Goal: Register for event/course

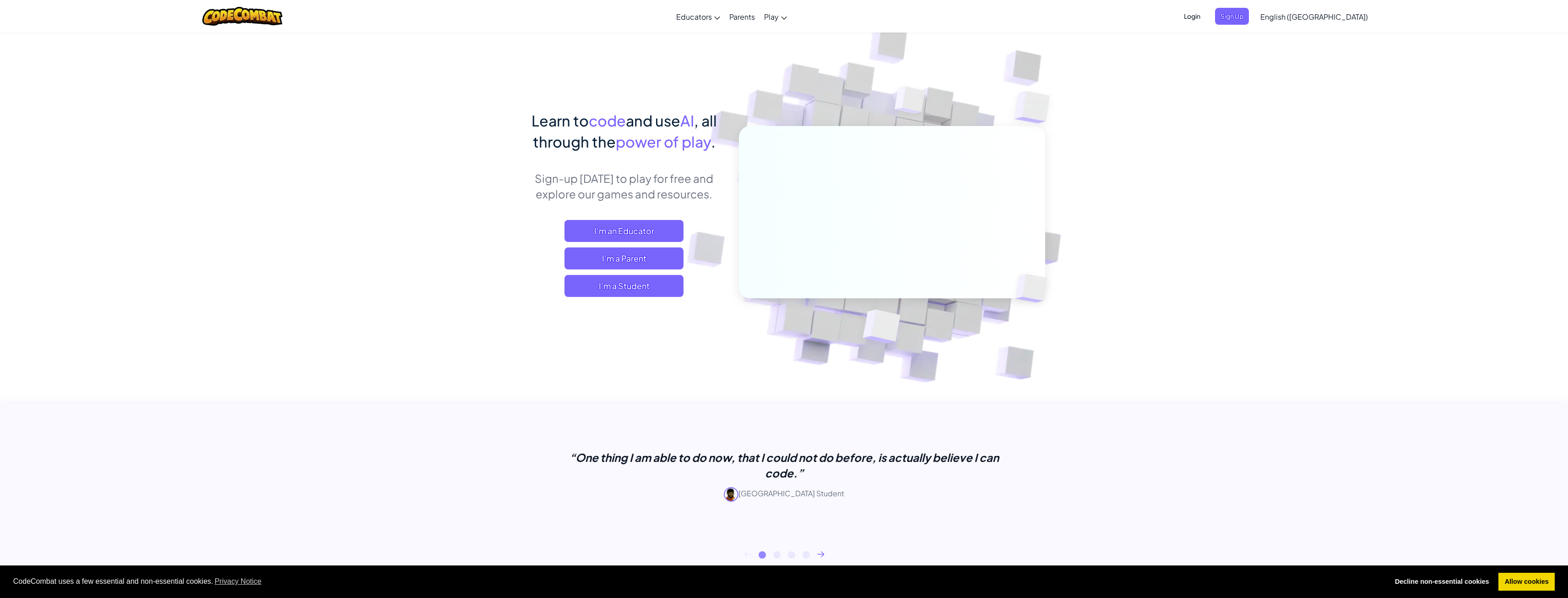
click at [659, 288] on span "I'm a Student" at bounding box center [624, 286] width 119 height 22
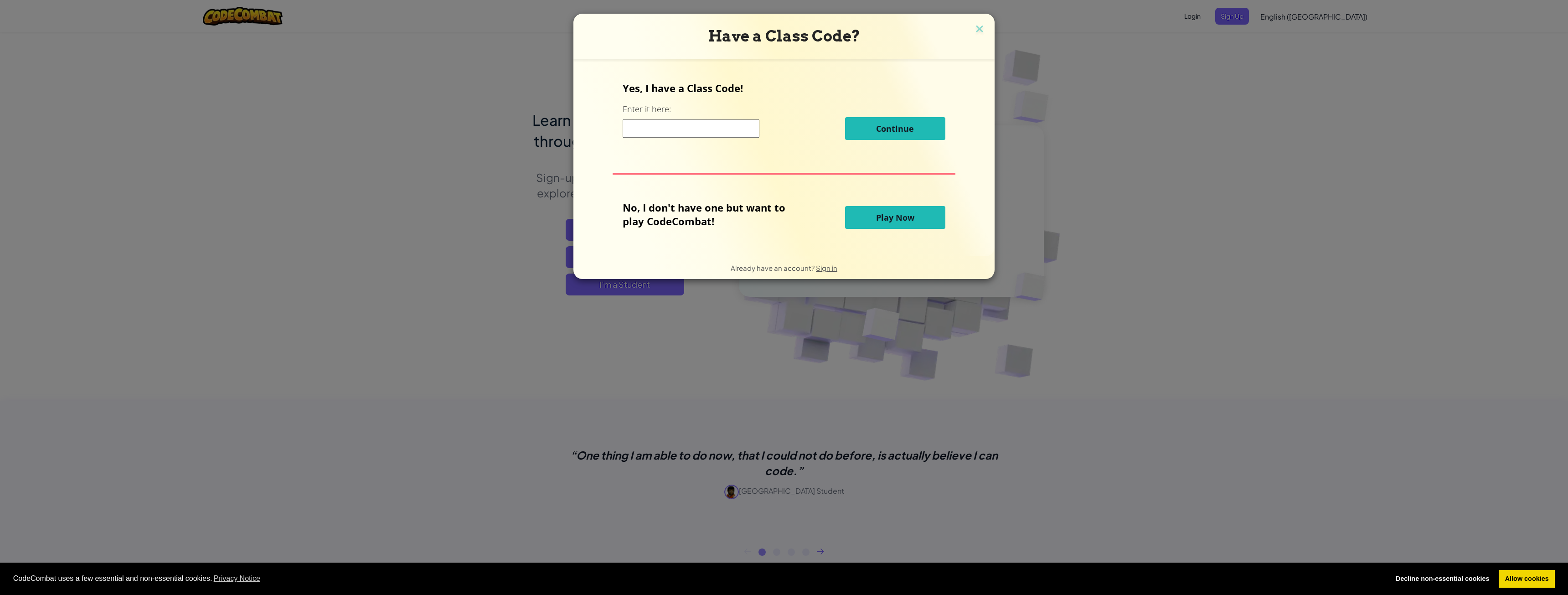
click at [1086, 240] on div "Have a Class Code? Yes, I have a Class Code! Enter it here: Continue No, I don'…" at bounding box center [784, 297] width 1568 height 595
drag, startPoint x: 579, startPoint y: 176, endPoint x: 588, endPoint y: 153, distance: 24.7
click at [579, 174] on form "Yes, I have a Class Code! Enter it here: Continue No, I don't have one but want…" at bounding box center [784, 157] width 421 height 197
click at [988, 29] on div "Have a Class Code?" at bounding box center [784, 37] width 421 height 45
click at [980, 29] on img at bounding box center [979, 29] width 12 height 14
